Goal: Book appointment/travel/reservation

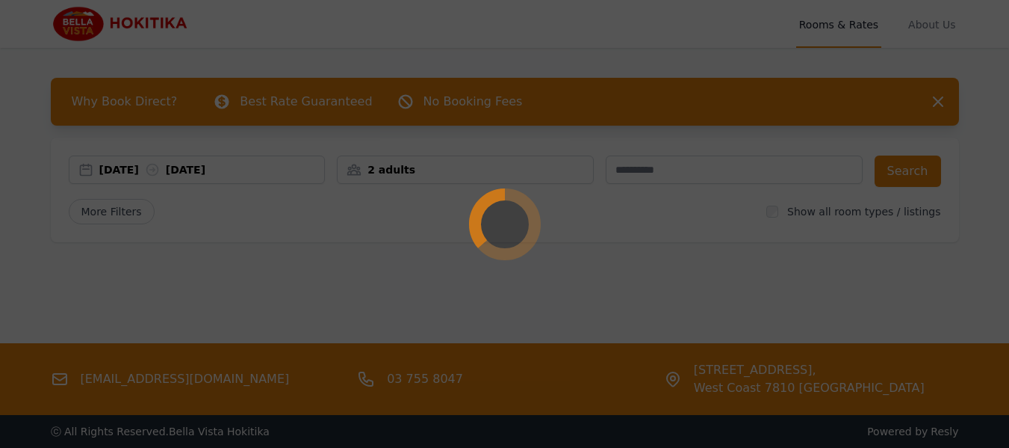
click at [205, 168] on div at bounding box center [504, 224] width 1009 height 448
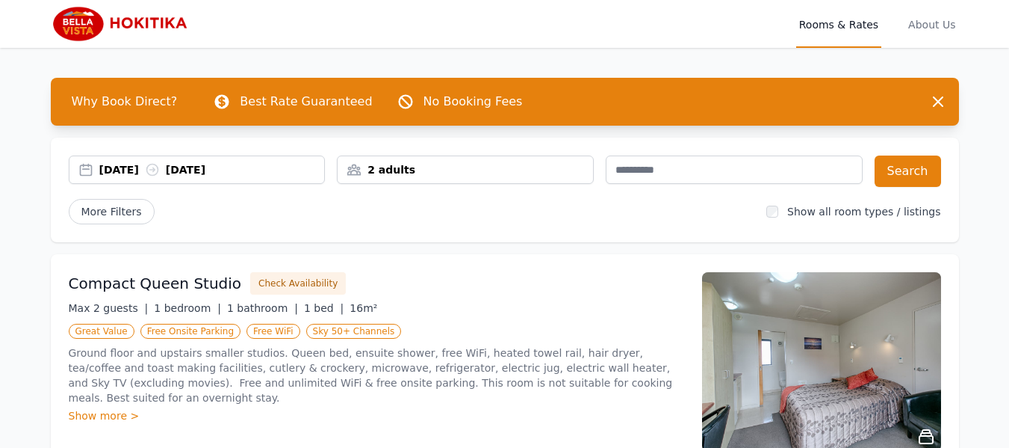
click at [204, 175] on div "[DATE] [DATE]" at bounding box center [212, 169] width 226 height 15
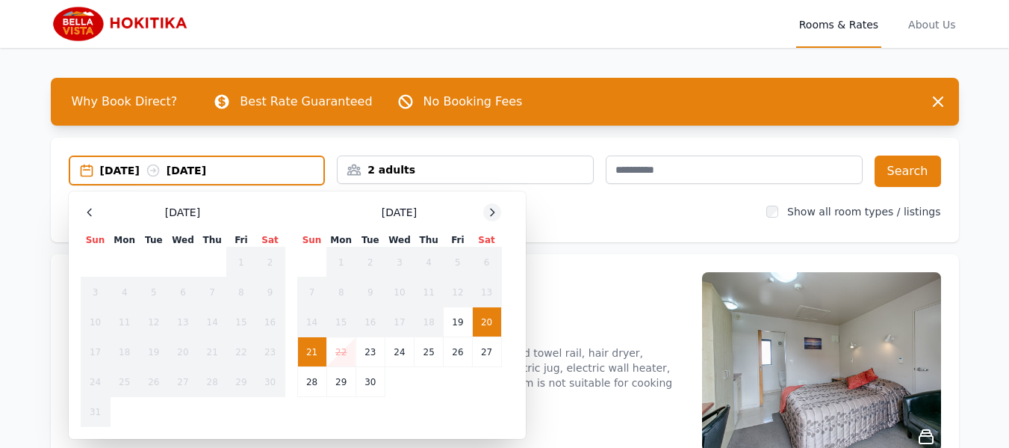
click at [489, 207] on icon at bounding box center [492, 212] width 12 height 12
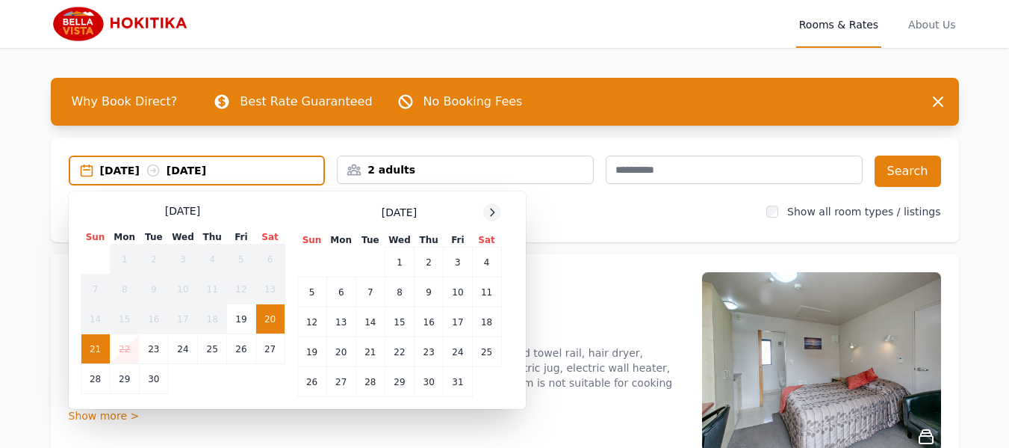
click at [489, 207] on icon at bounding box center [492, 212] width 12 height 12
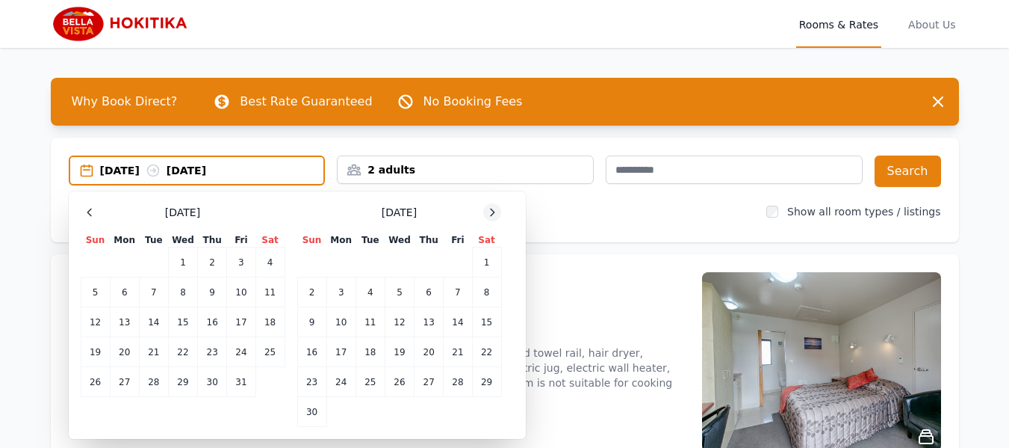
click at [489, 207] on icon at bounding box center [492, 212] width 12 height 12
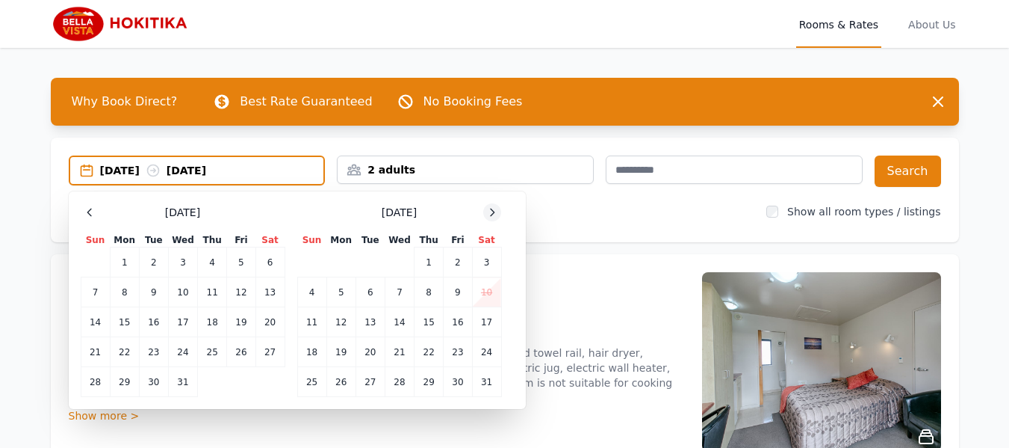
click at [489, 207] on icon at bounding box center [492, 212] width 12 height 12
click at [88, 211] on icon at bounding box center [89, 211] width 4 height 7
click at [429, 289] on td "12" at bounding box center [429, 292] width 29 height 30
click at [372, 290] on td "10" at bounding box center [370, 292] width 29 height 30
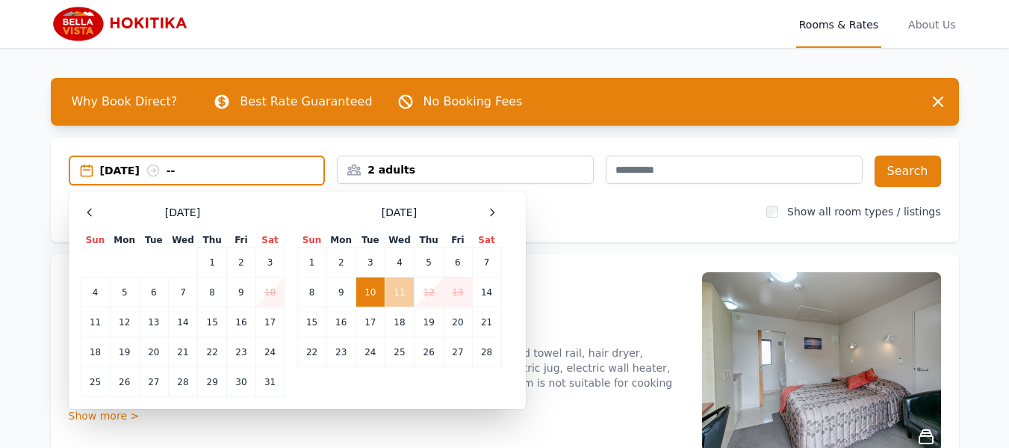
click at [398, 293] on td "11" at bounding box center [399, 292] width 29 height 30
